Goal: Book appointment/travel/reservation

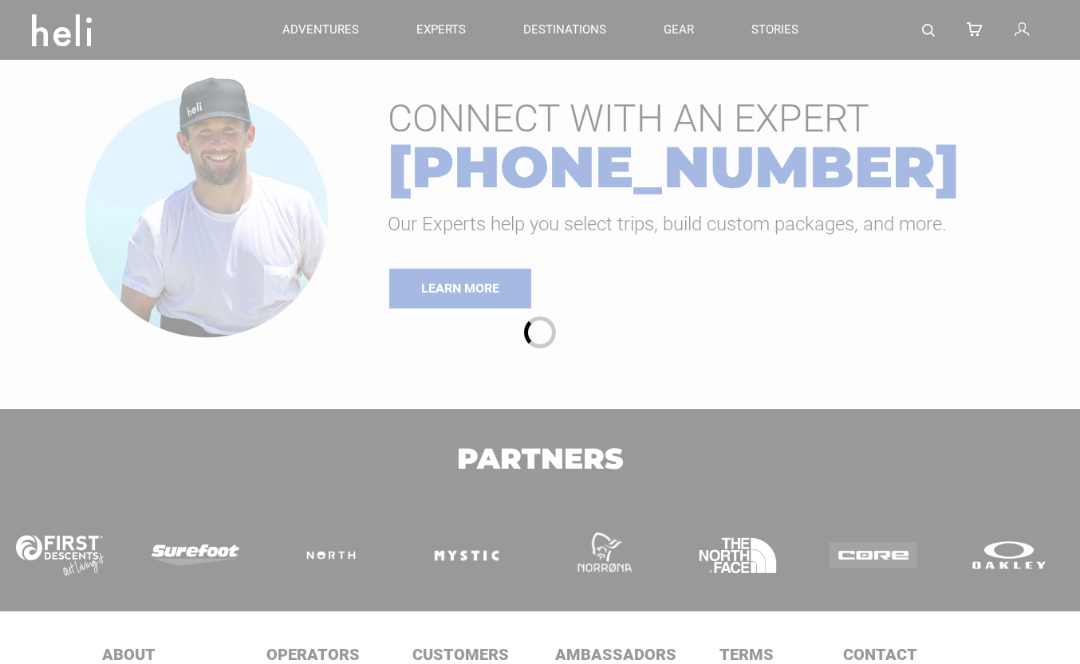
type input "Heli Skiing"
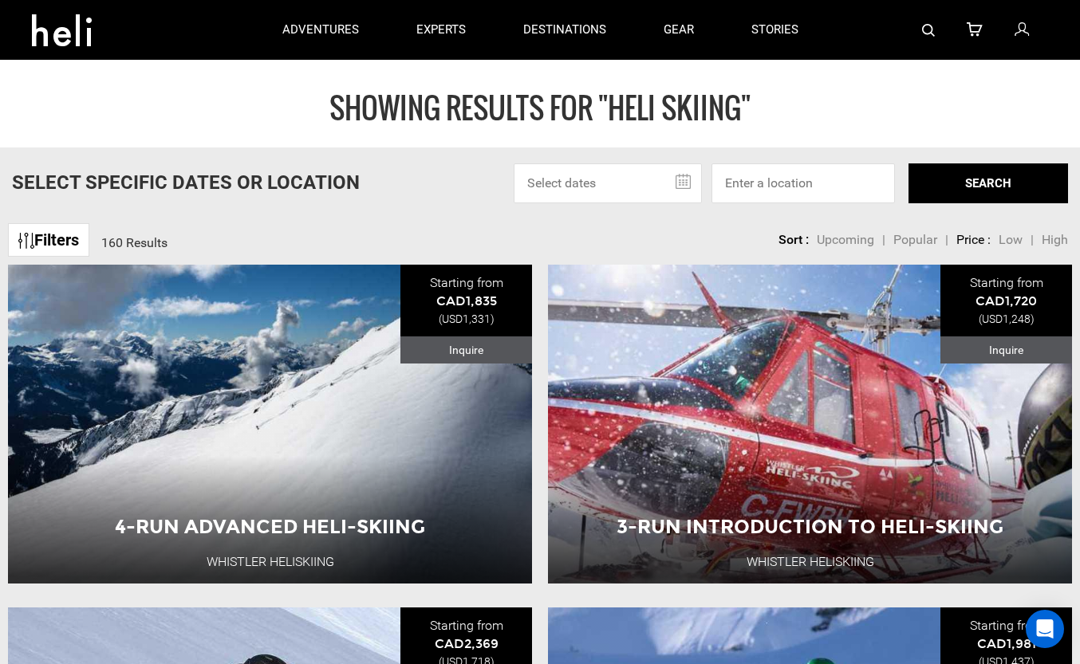
click at [629, 185] on input "text" at bounding box center [608, 184] width 188 height 40
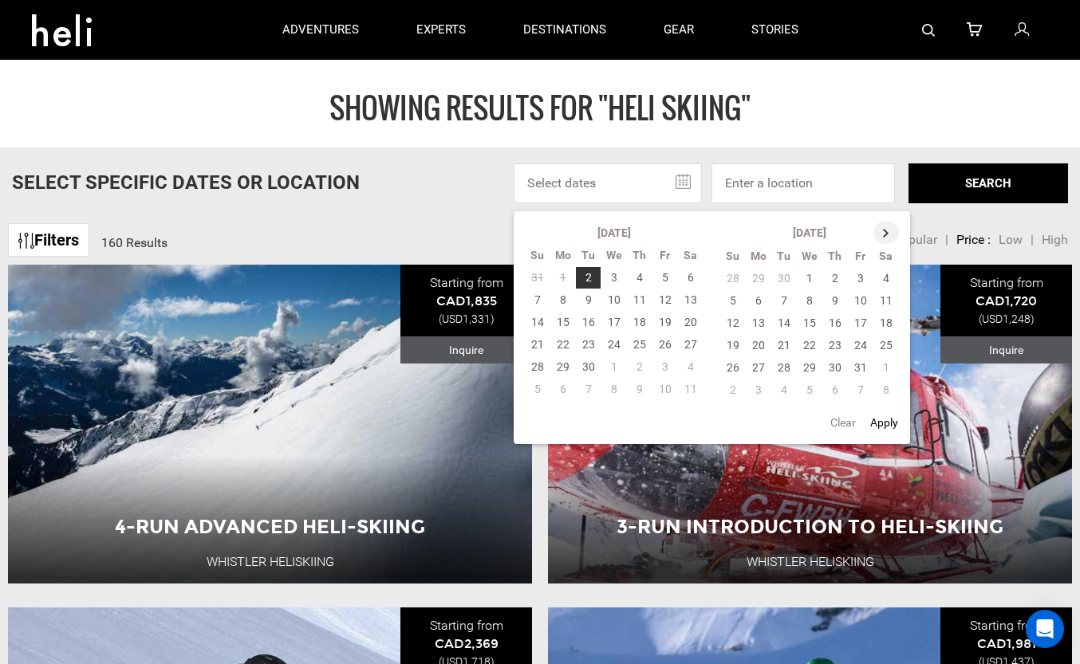
click at [886, 236] on th at bounding box center [886, 233] width 26 height 22
click at [886, 236] on th at bounding box center [887, 233] width 26 height 22
click at [842, 321] on td "15" at bounding box center [835, 323] width 26 height 22
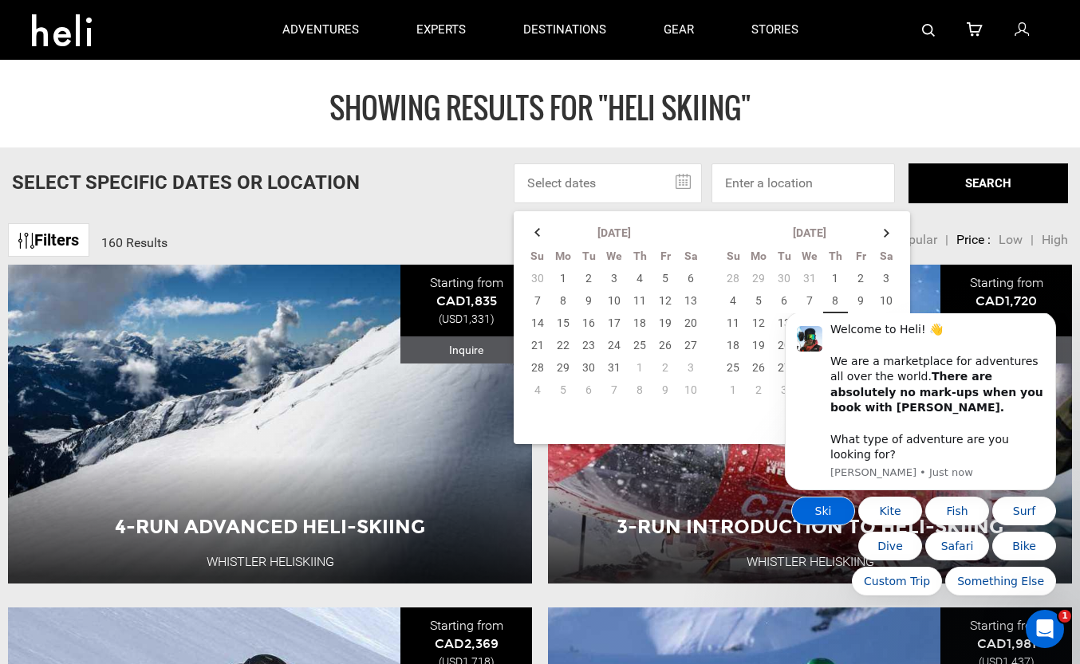
click at [830, 512] on button "Ski" at bounding box center [823, 511] width 64 height 29
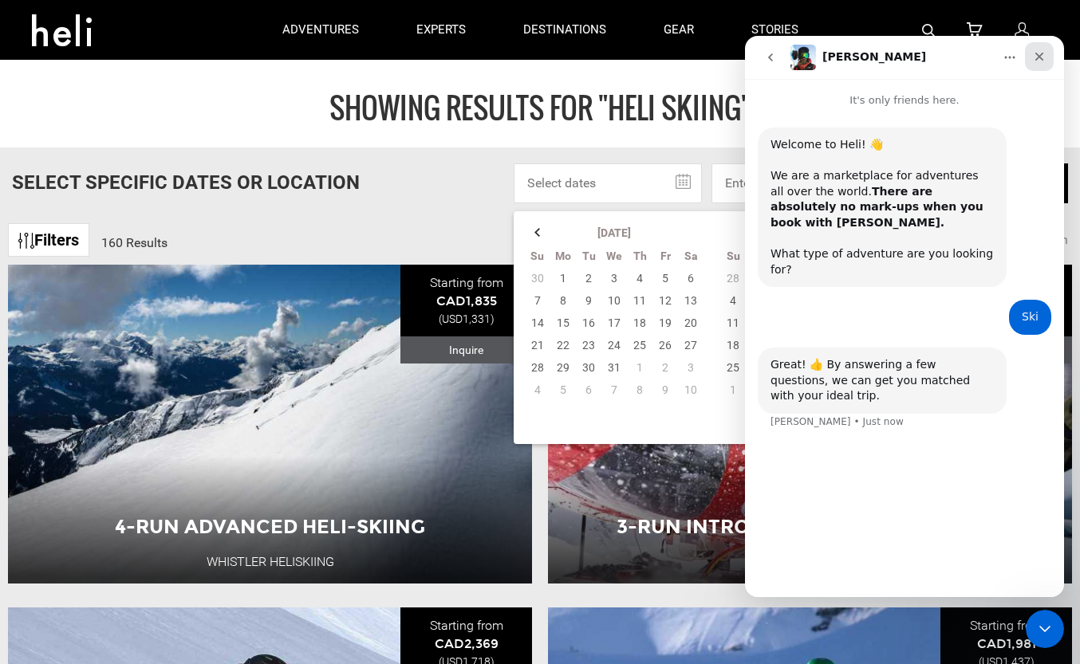
click at [1041, 48] on div "Close" at bounding box center [1039, 56] width 29 height 29
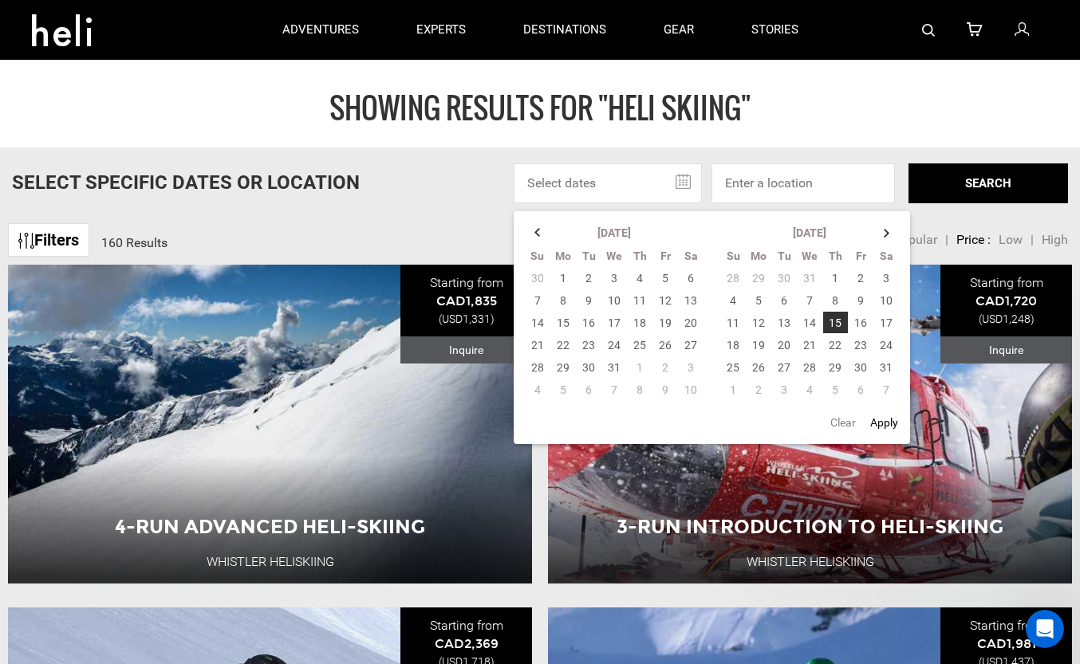
scroll to position [2, 0]
click at [770, 177] on input at bounding box center [802, 184] width 183 height 40
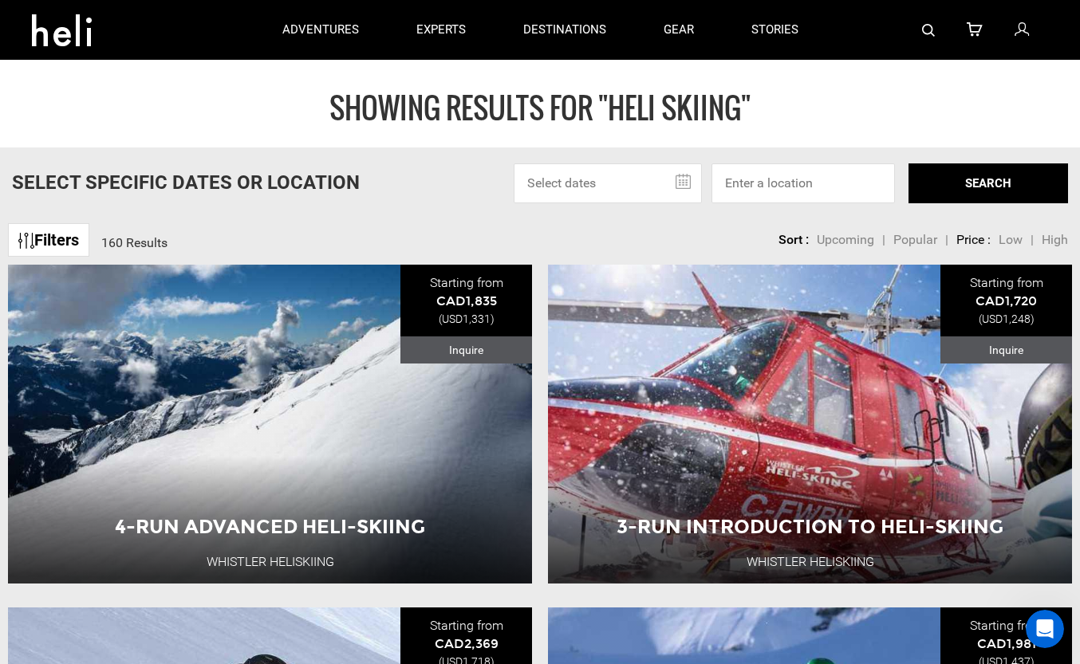
click at [684, 180] on input "text" at bounding box center [608, 184] width 188 height 40
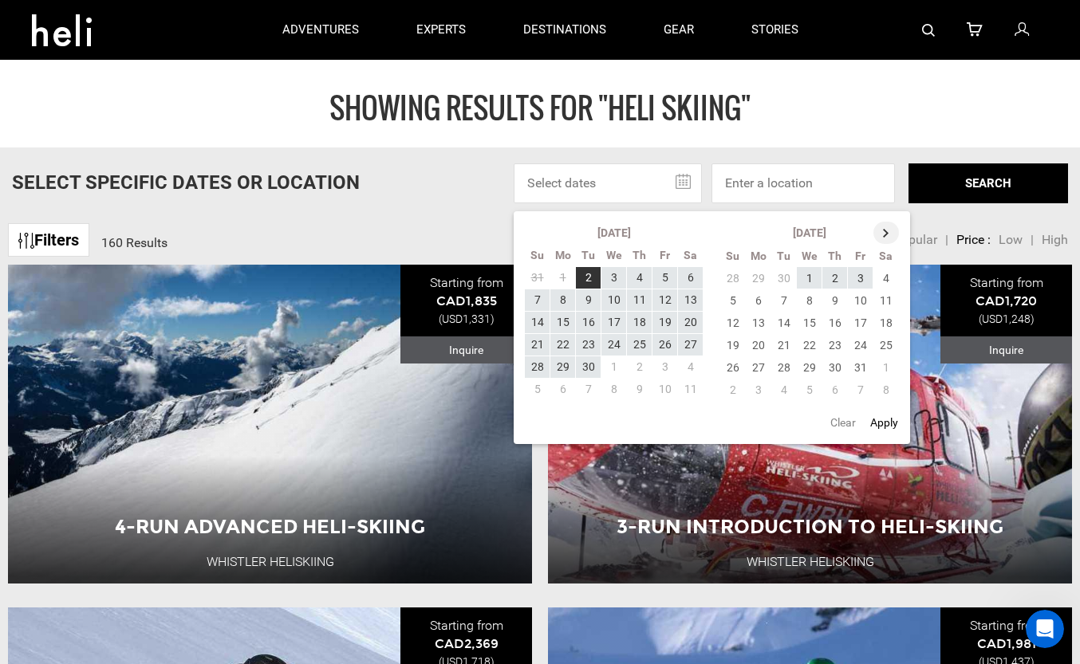
click at [884, 230] on th at bounding box center [886, 233] width 26 height 22
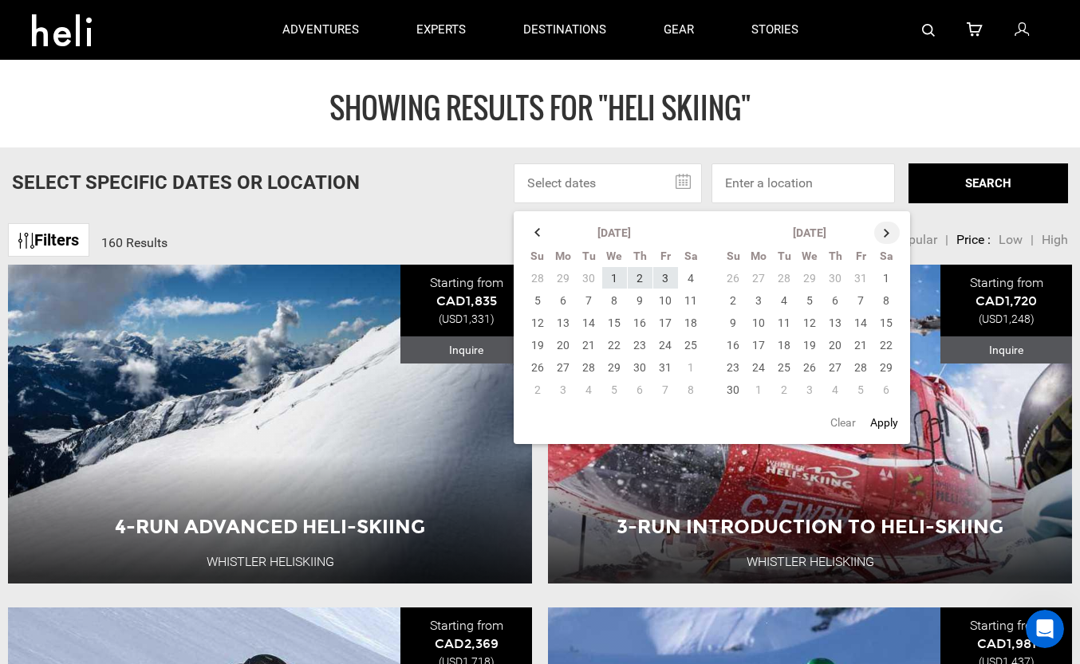
click at [884, 230] on th at bounding box center [887, 233] width 26 height 22
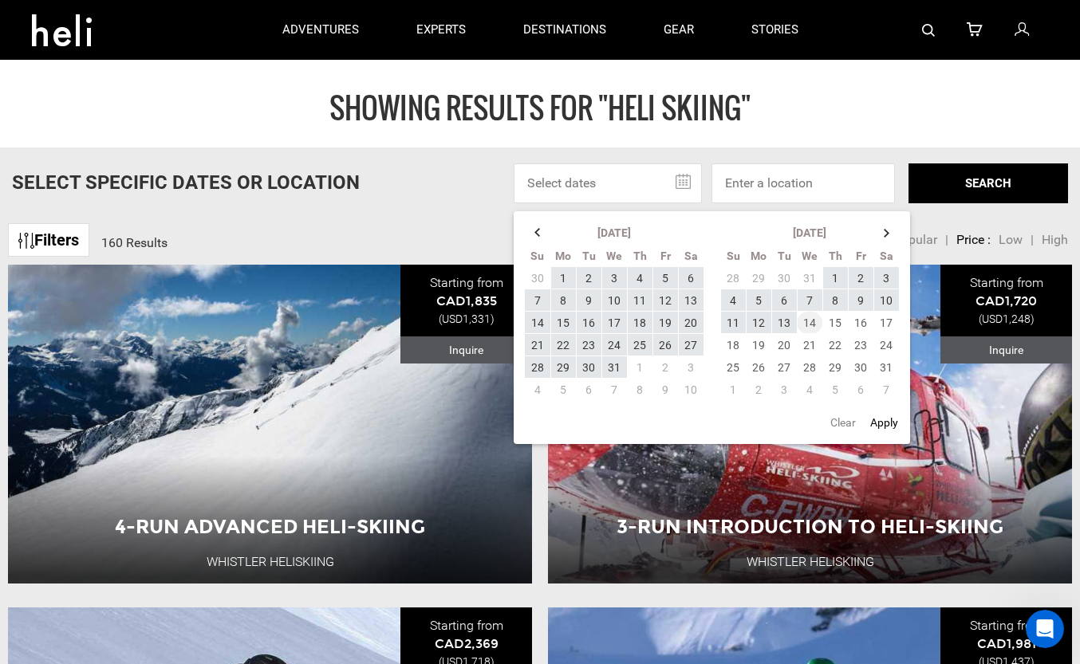
click at [811, 323] on td "14" at bounding box center [810, 323] width 26 height 22
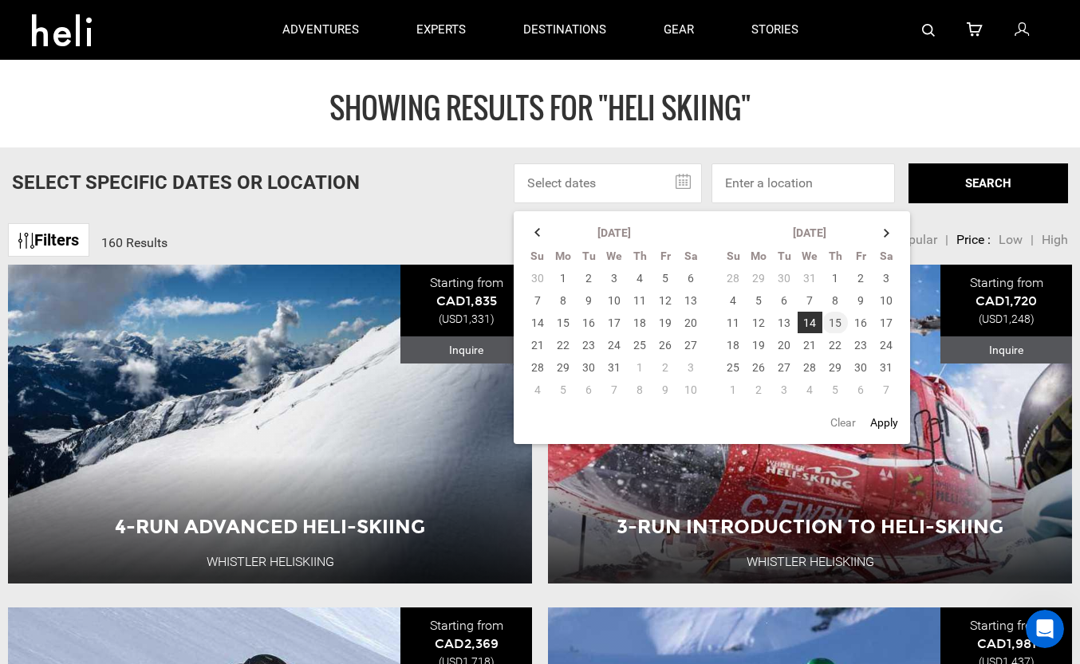
click at [840, 318] on td "15" at bounding box center [835, 323] width 26 height 22
